Goal: Check status

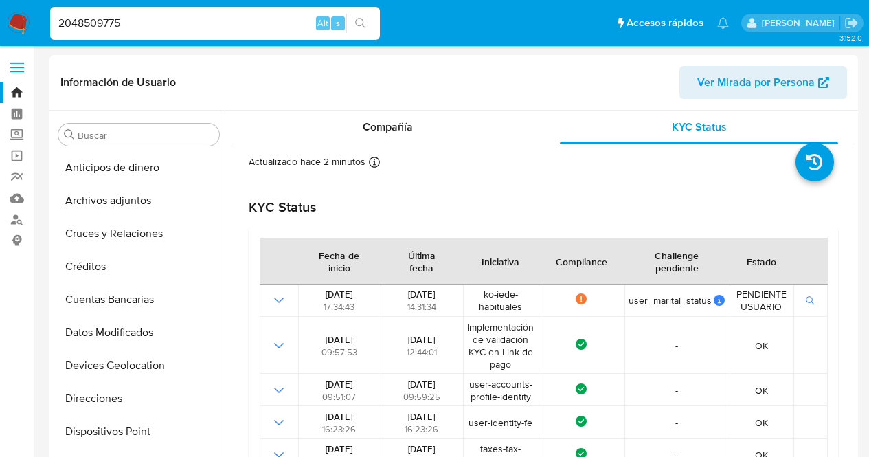
select select "10"
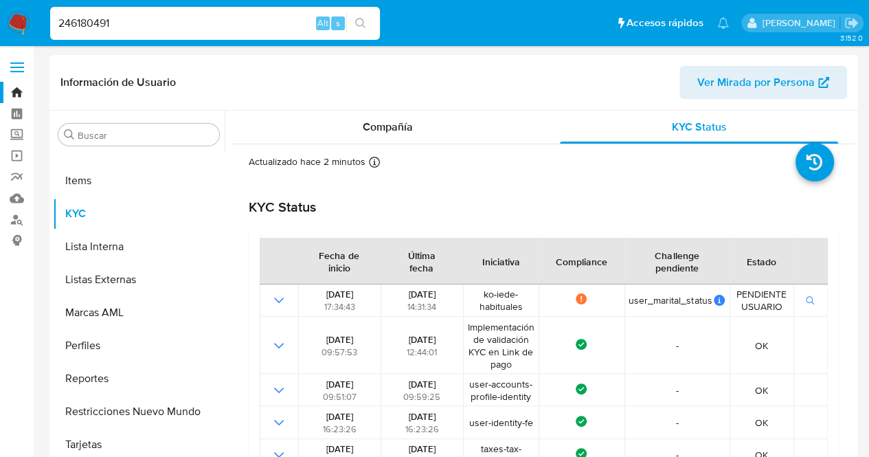
type input "246180491"
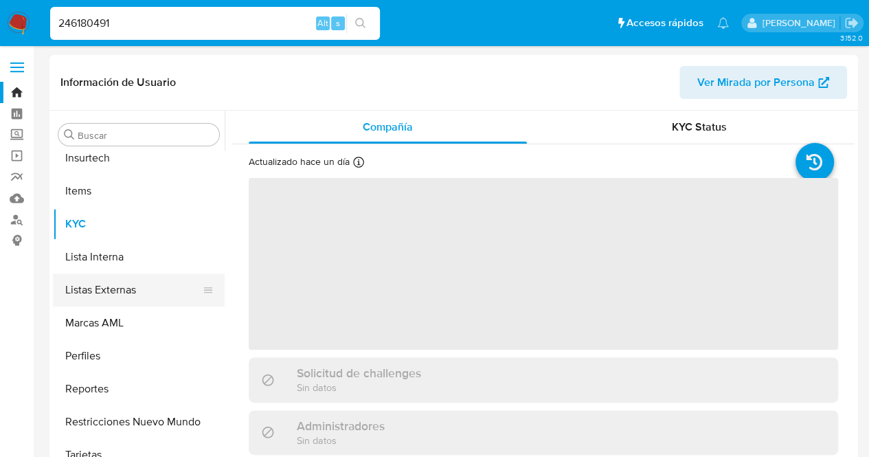
scroll to position [581, 0]
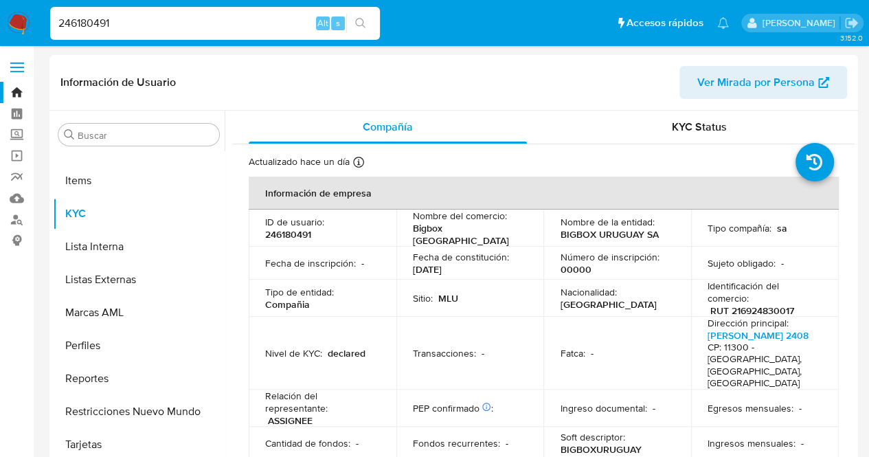
select select "10"
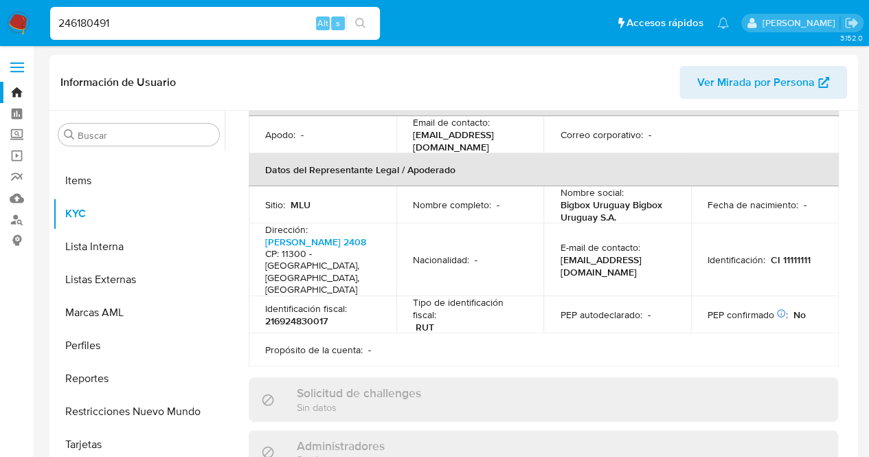
scroll to position [412, 0]
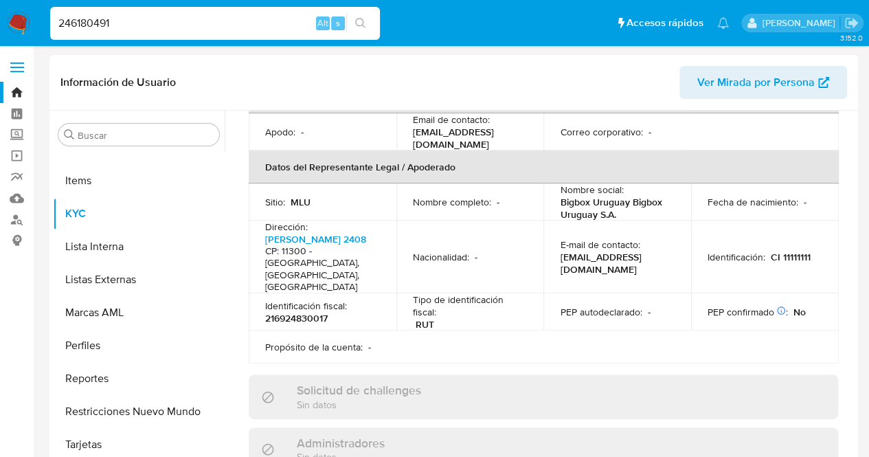
click at [544, 221] on td "E-mail de contacto : [EMAIL_ADDRESS][DOMAIN_NAME]" at bounding box center [618, 257] width 148 height 73
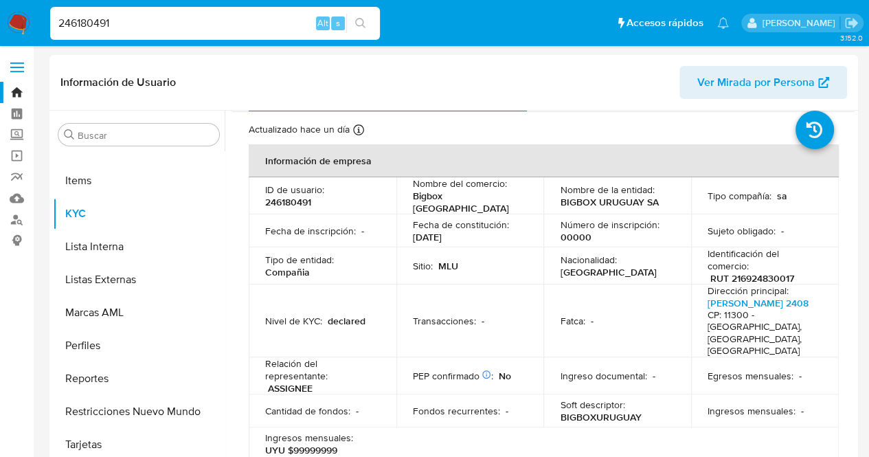
scroll to position [10, 0]
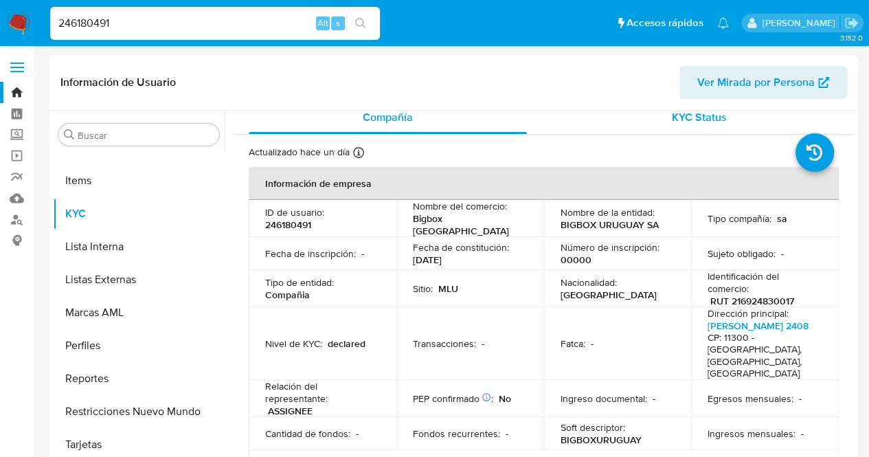
click at [742, 122] on div "KYC Status" at bounding box center [699, 117] width 278 height 33
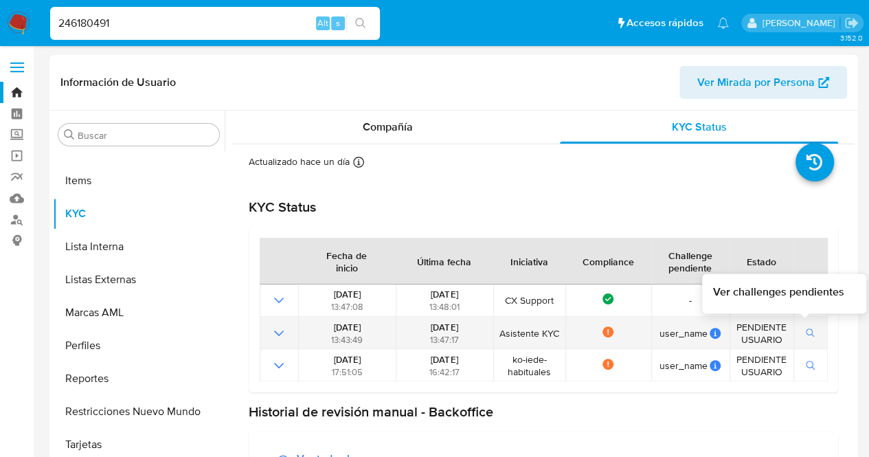
click at [800, 340] on button "button" at bounding box center [810, 333] width 23 height 16
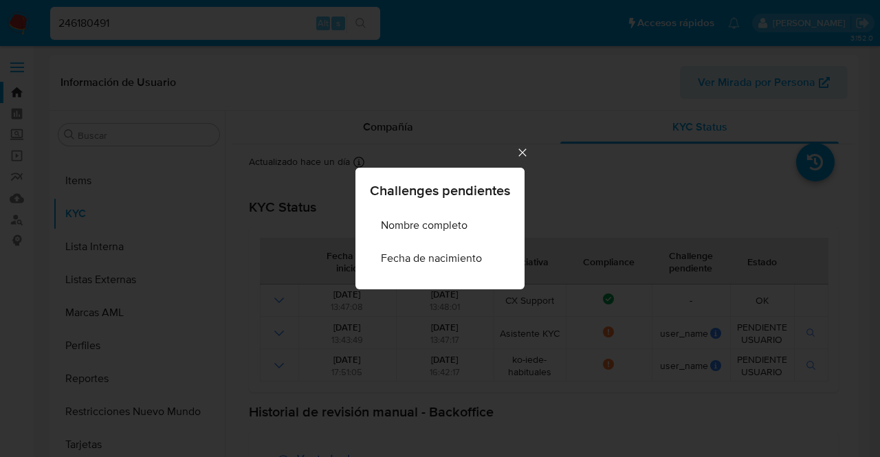
click at [522, 153] on icon "Cerrar" at bounding box center [522, 153] width 14 height 14
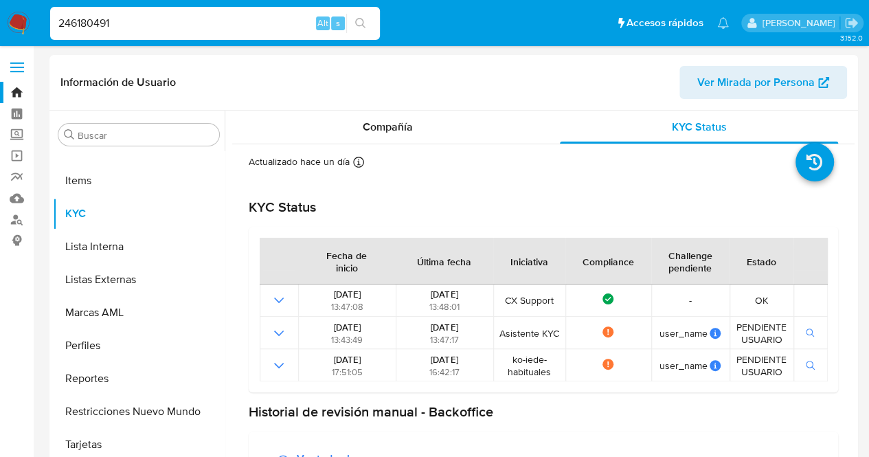
drag, startPoint x: 140, startPoint y: 21, endPoint x: 0, endPoint y: 14, distance: 140.4
click at [0, 14] on nav "Pausado Ver notificaciones 246180491 Alt s Accesos rápidos Presiona las siguien…" at bounding box center [434, 23] width 869 height 46
paste input "582010190"
type input "2582010190"
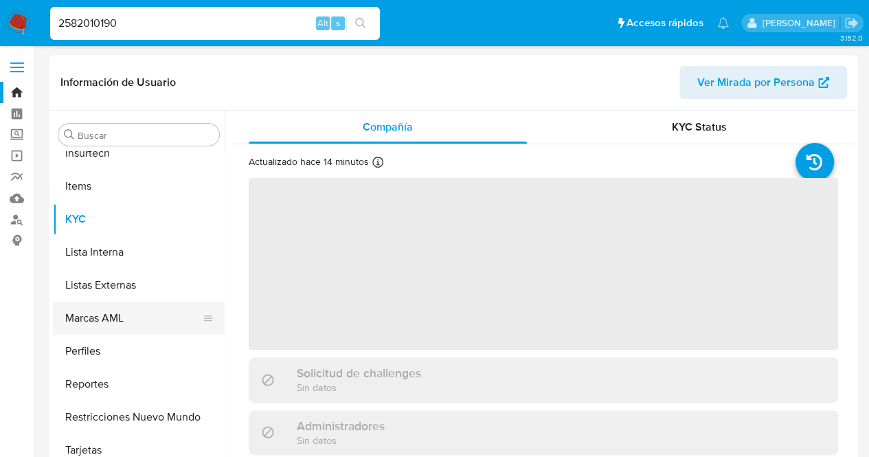
scroll to position [581, 0]
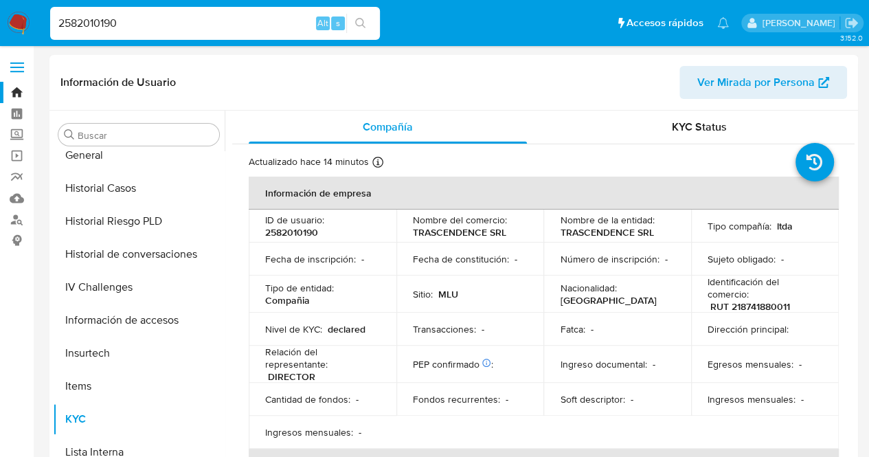
select select "10"
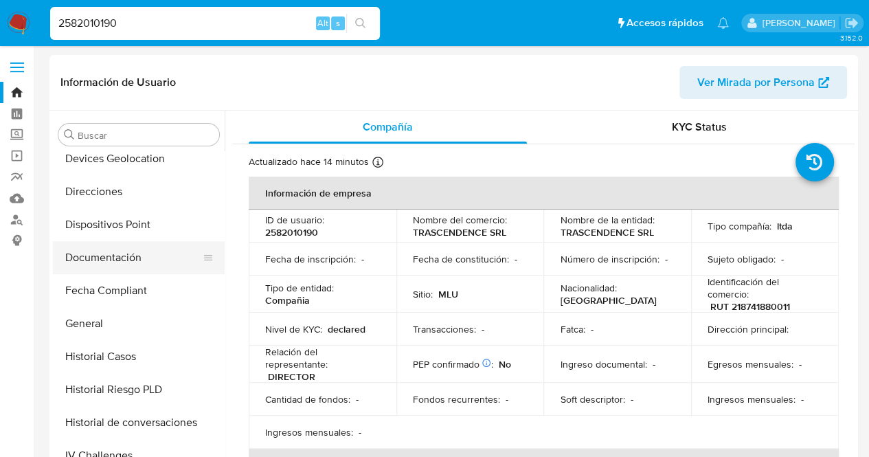
scroll to position [212, 0]
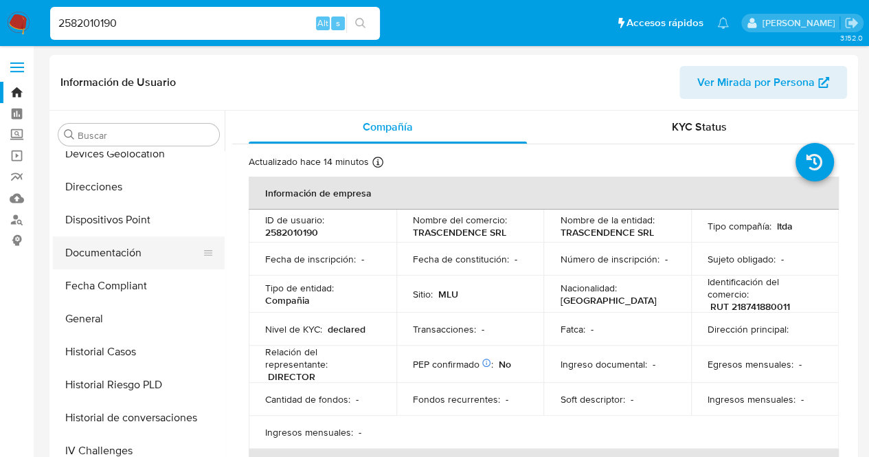
click at [177, 245] on button "Documentación" at bounding box center [133, 252] width 161 height 33
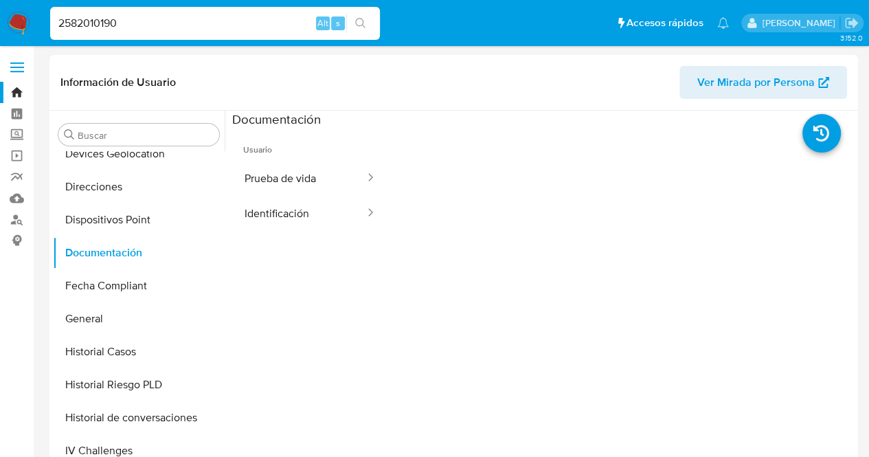
click at [329, 155] on span "Usuario" at bounding box center [310, 144] width 156 height 33
click at [333, 175] on button "Prueba de vida" at bounding box center [299, 178] width 134 height 35
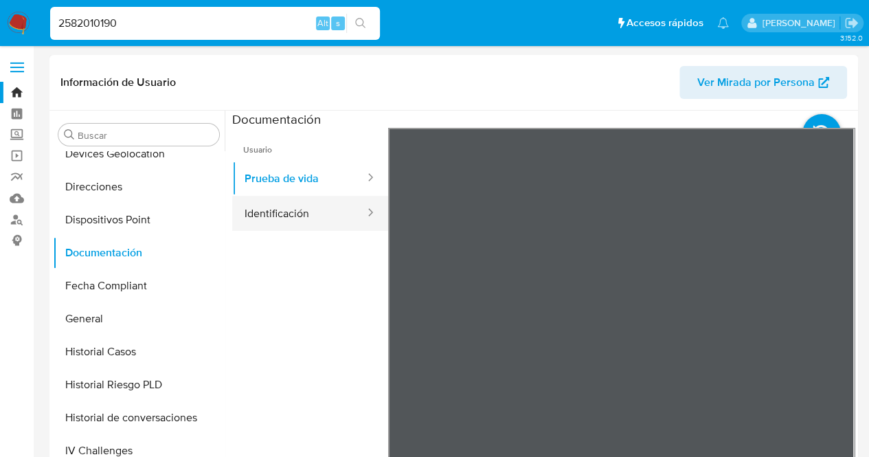
click at [282, 208] on button "Identificación" at bounding box center [299, 213] width 134 height 35
